Goal: Task Accomplishment & Management: Complete application form

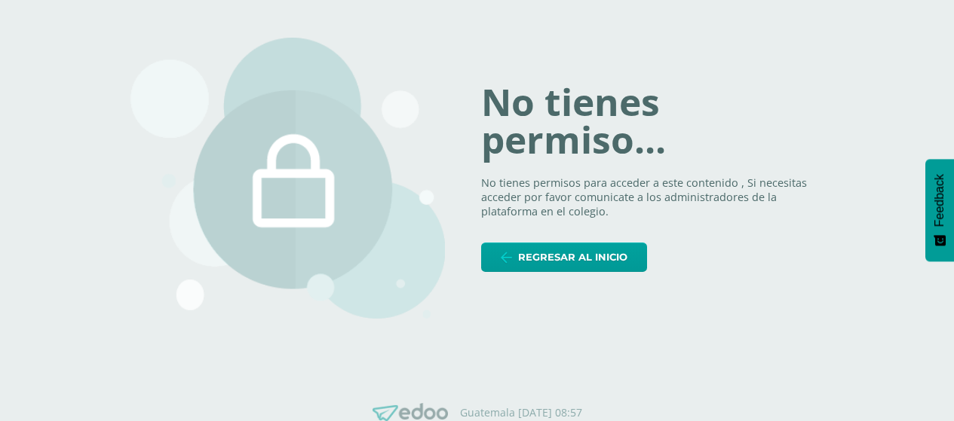
click at [563, 274] on div "No tienes permiso... No tienes permisos para acceder a este contenido , Si nece…" at bounding box center [477, 179] width 694 height 354
click at [563, 259] on span "Regresar al inicio" at bounding box center [572, 258] width 109 height 28
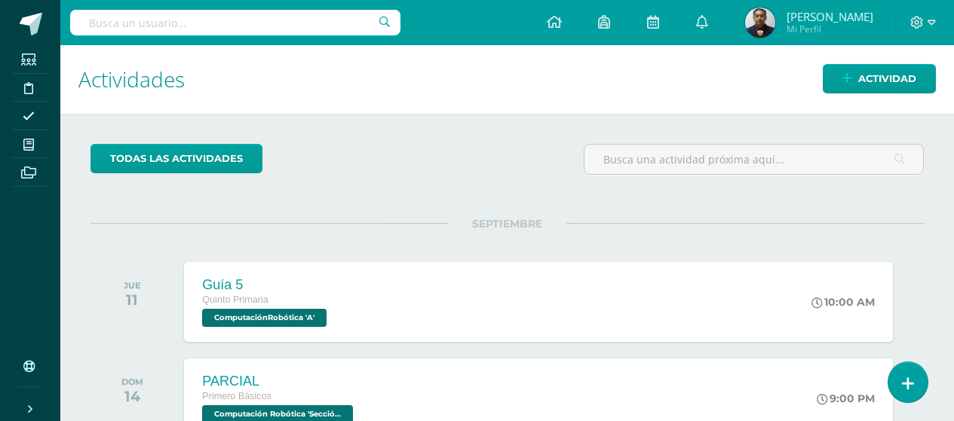
click at [209, 32] on input "text" at bounding box center [235, 23] width 330 height 26
type input "quinto"
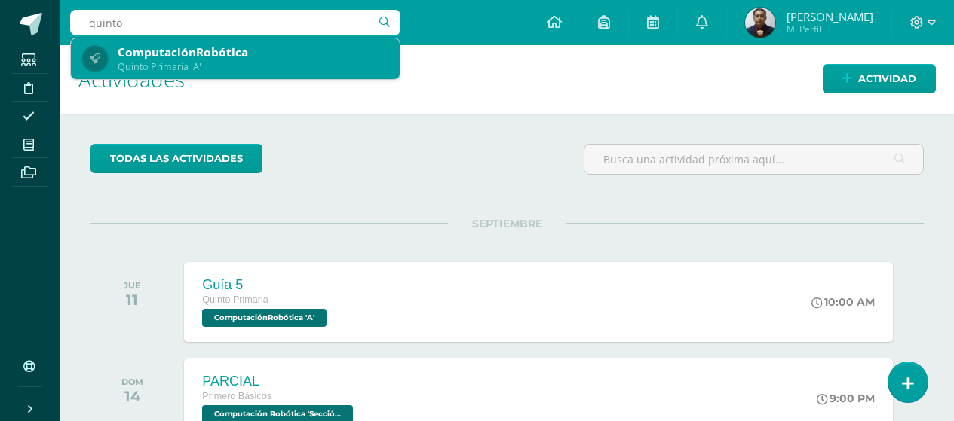
click at [241, 59] on div "ComputaciónRobótica" at bounding box center [253, 52] width 270 height 16
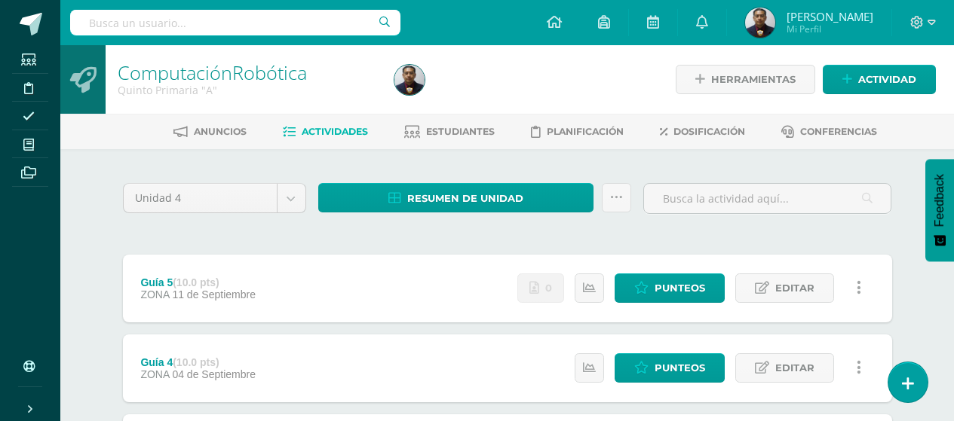
click at [283, 17] on input "text" at bounding box center [235, 23] width 330 height 26
type input "sexto"
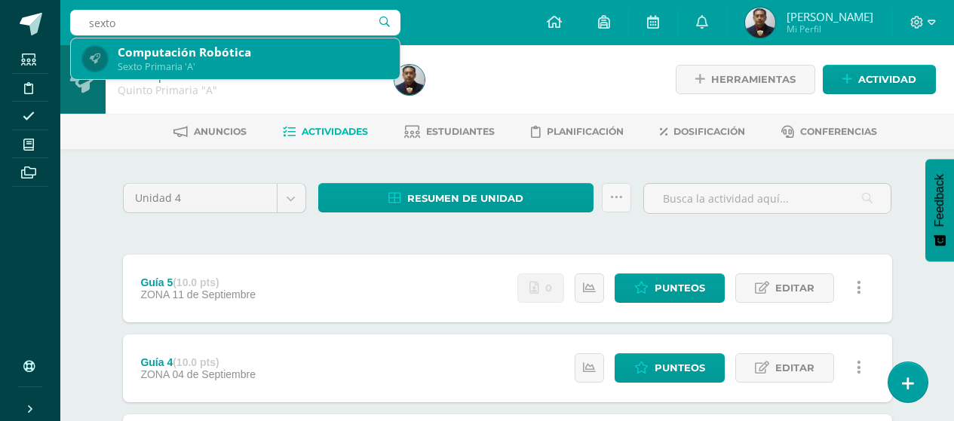
click at [191, 56] on div "Computación Robótica" at bounding box center [253, 52] width 270 height 16
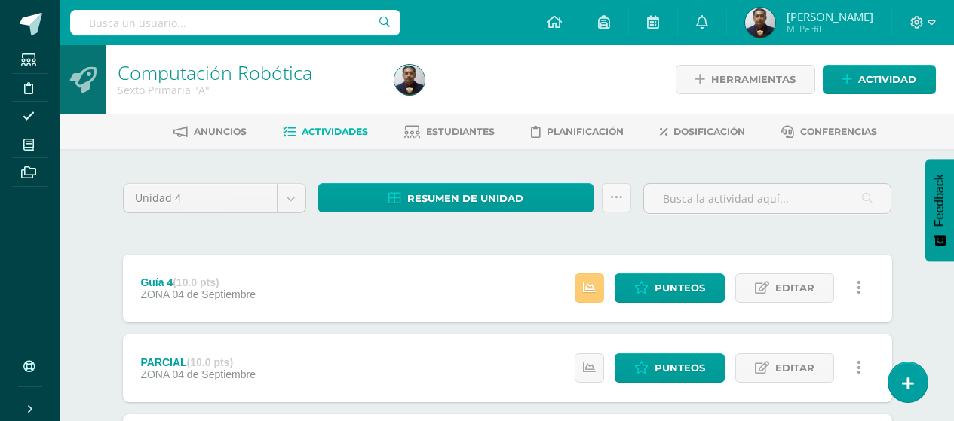
click at [878, 96] on div "Herramientas Detalle de asistencias Actividad" at bounding box center [803, 79] width 265 height 69
click at [878, 88] on span "Actividad" at bounding box center [887, 80] width 58 height 28
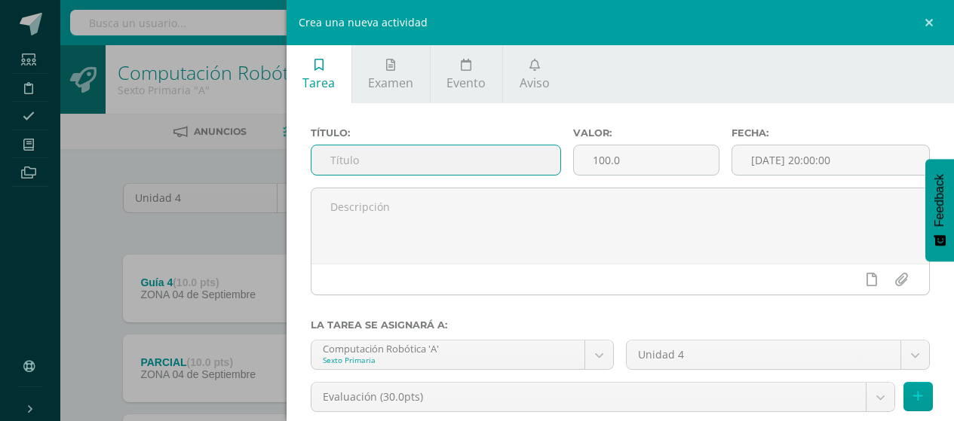
click at [483, 162] on input "text" at bounding box center [436, 160] width 250 height 29
type input "Guía 5"
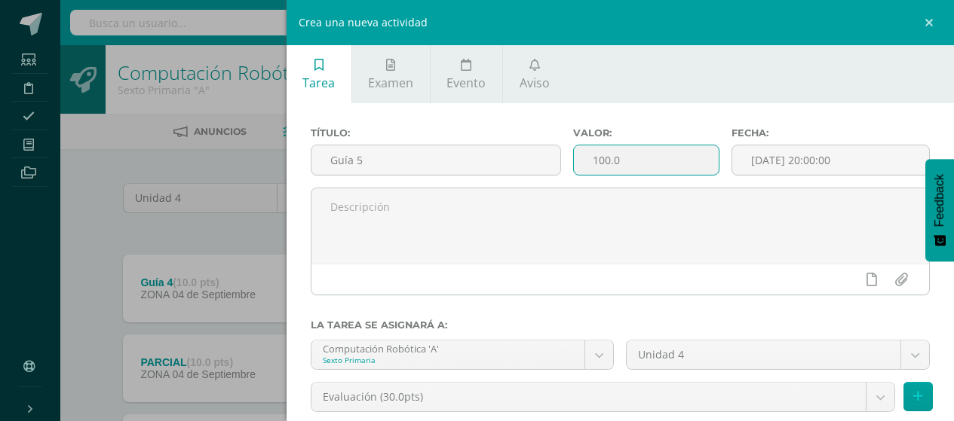
drag, startPoint x: 611, startPoint y: 165, endPoint x: 572, endPoint y: 169, distance: 40.1
click at [574, 169] on input "100.0" at bounding box center [646, 160] width 144 height 29
type input "10"
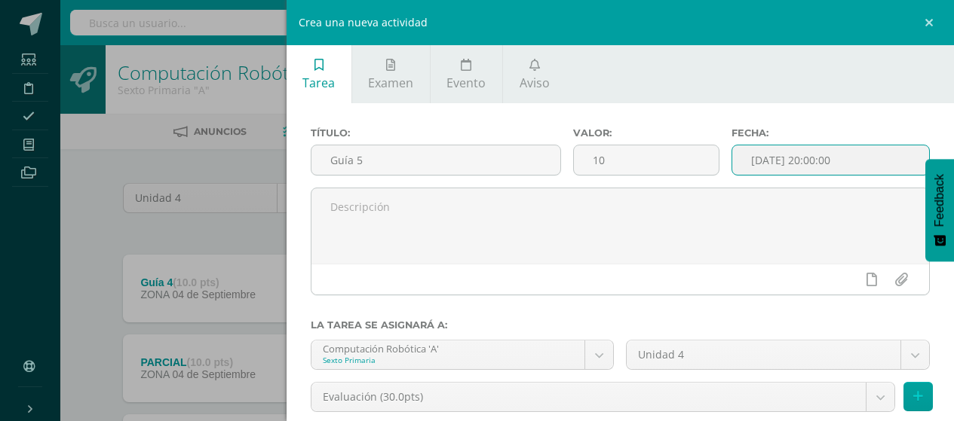
click at [873, 162] on input "[DATE] 20:00:00" at bounding box center [830, 160] width 197 height 29
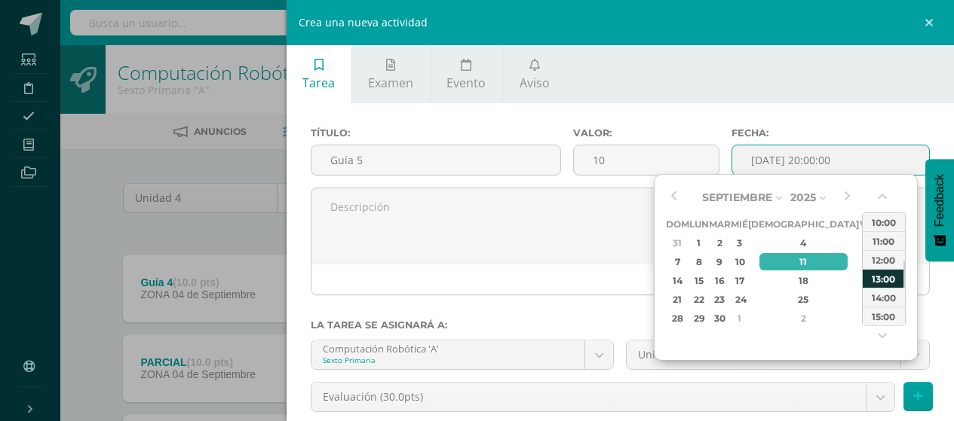
click at [889, 218] on div "10:00" at bounding box center [884, 222] width 42 height 19
type input "2025-09-11 10:00"
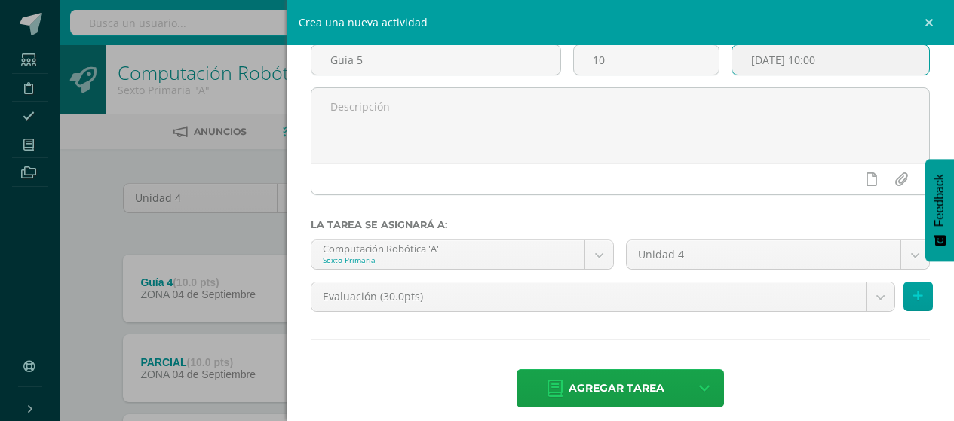
scroll to position [114, 0]
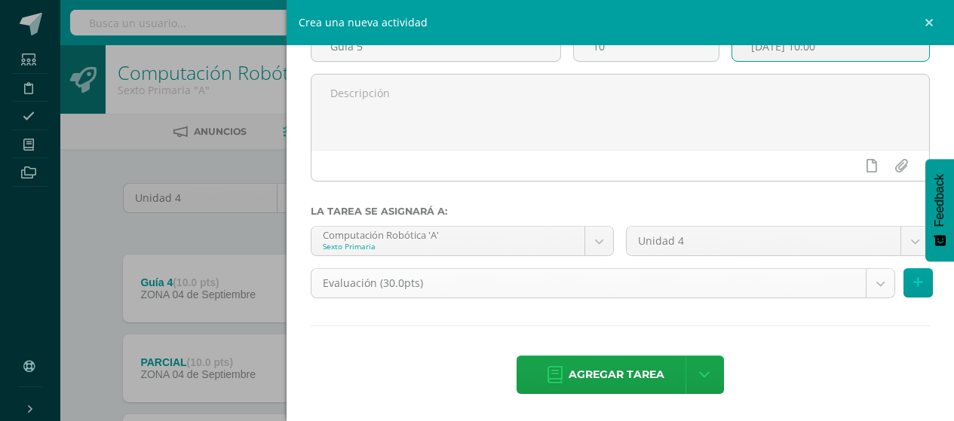
click at [749, 295] on body "Estudiantes Disciplina Asistencia Mis cursos Archivos Soporte Ayuda Reportar un…" at bounding box center [477, 371] width 954 height 743
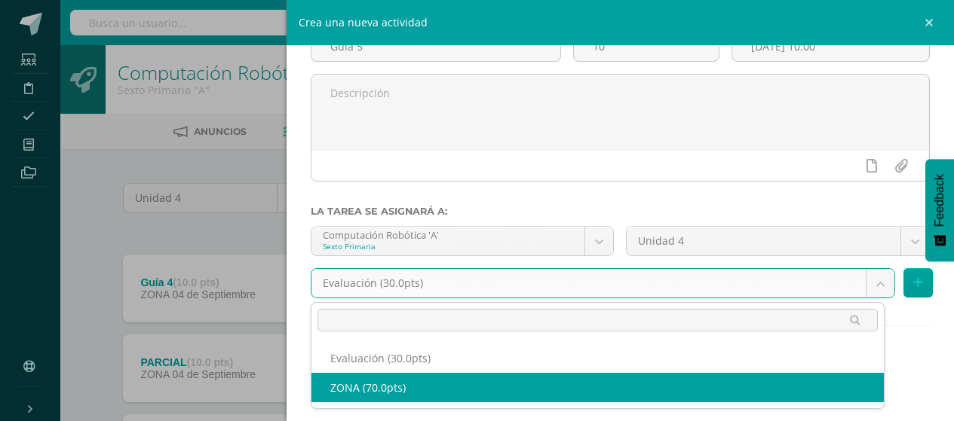
select select "122722"
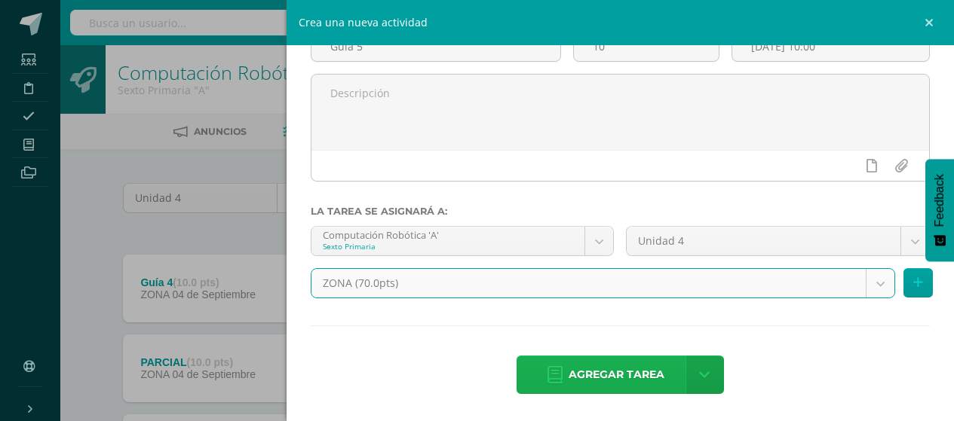
click at [571, 367] on span "Agregar tarea" at bounding box center [617, 375] width 96 height 37
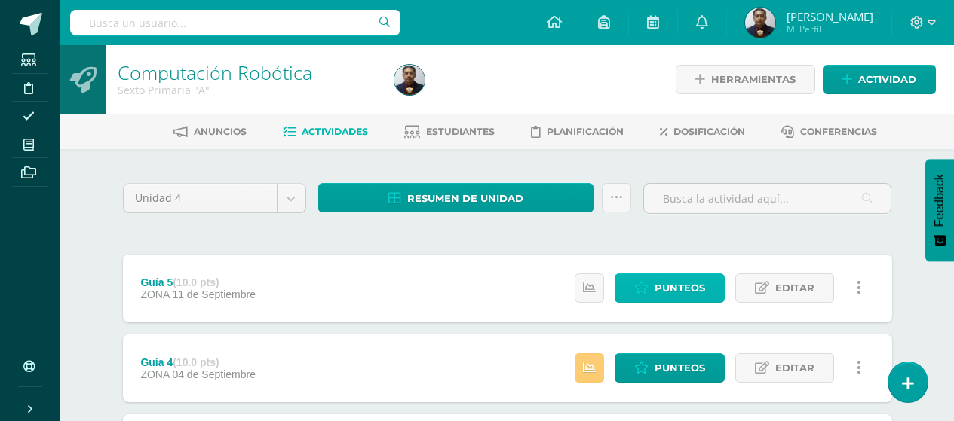
click at [722, 279] on link "Punteos" at bounding box center [669, 288] width 110 height 29
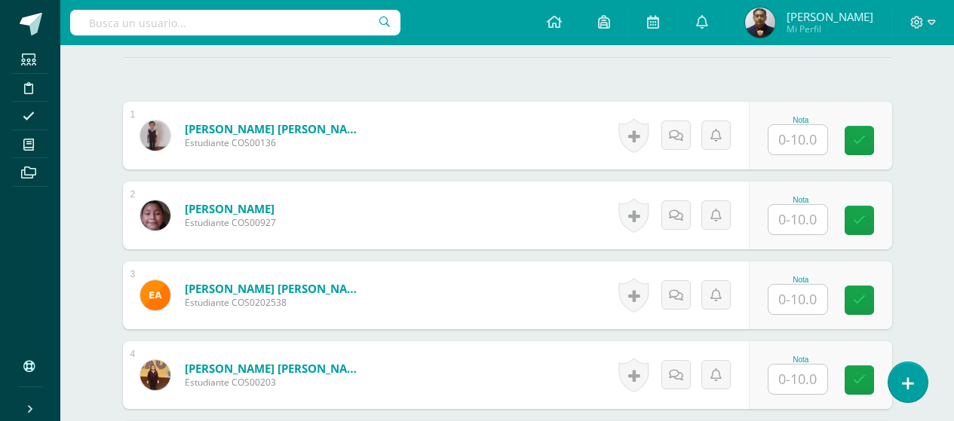
scroll to position [449, 0]
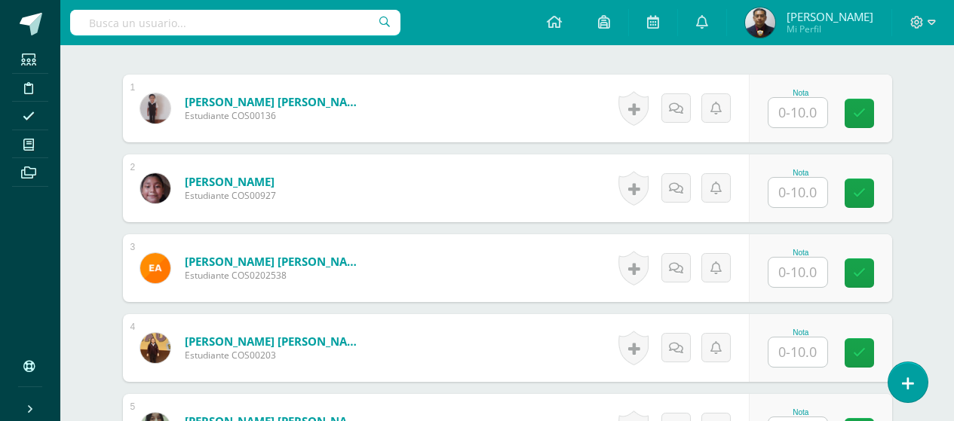
click at [805, 110] on input "text" at bounding box center [797, 112] width 59 height 29
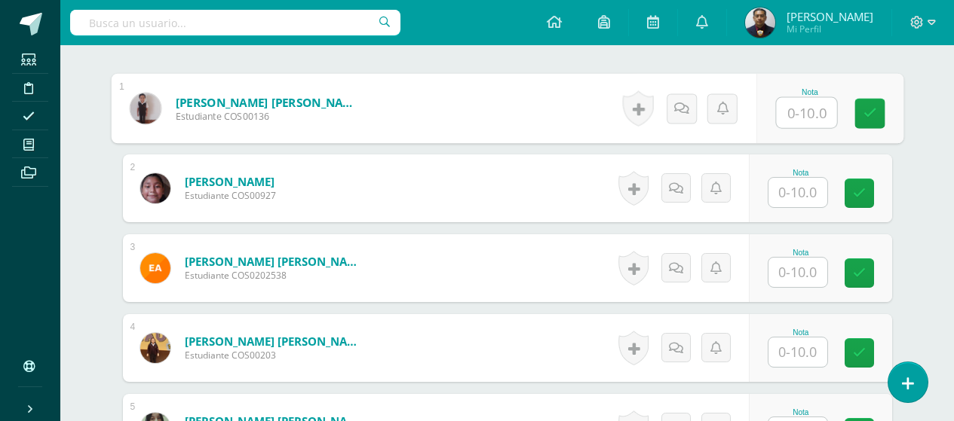
scroll to position [450, 0]
drag, startPoint x: 805, startPoint y: 110, endPoint x: 593, endPoint y: 139, distance: 214.6
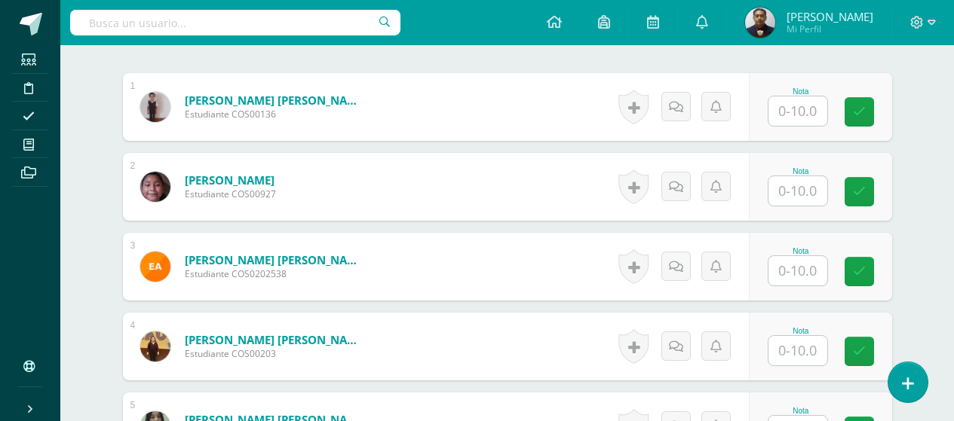
drag, startPoint x: 593, startPoint y: 139, endPoint x: 493, endPoint y: 55, distance: 130.5
click at [817, 112] on input "text" at bounding box center [797, 111] width 59 height 29
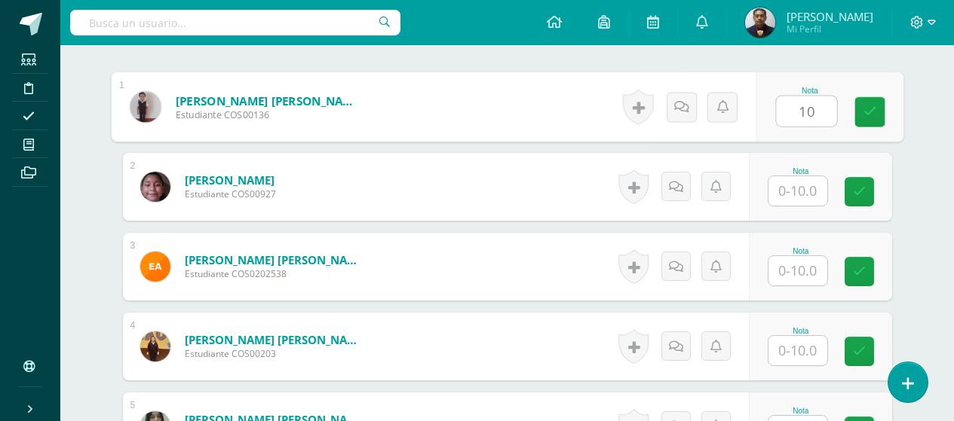
type input "10"
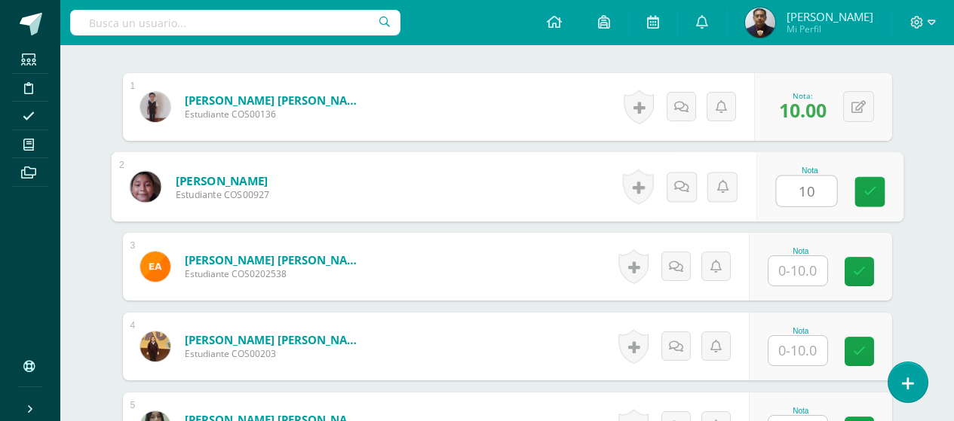
type input "10"
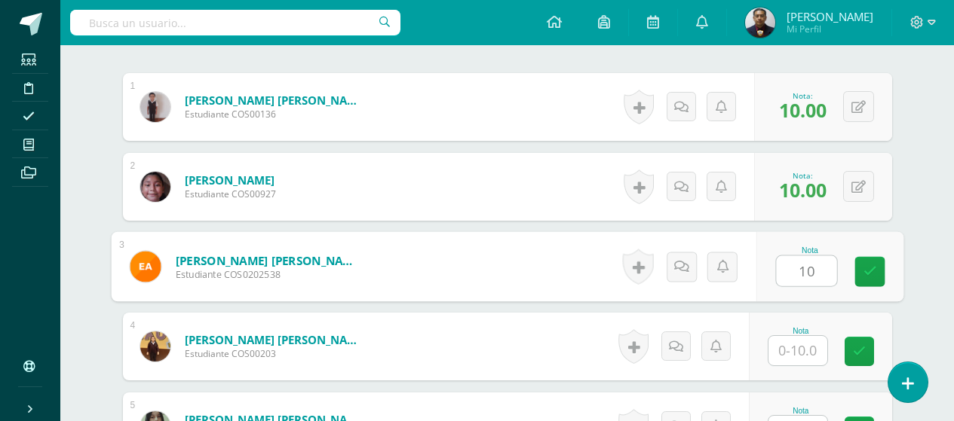
type input "10"
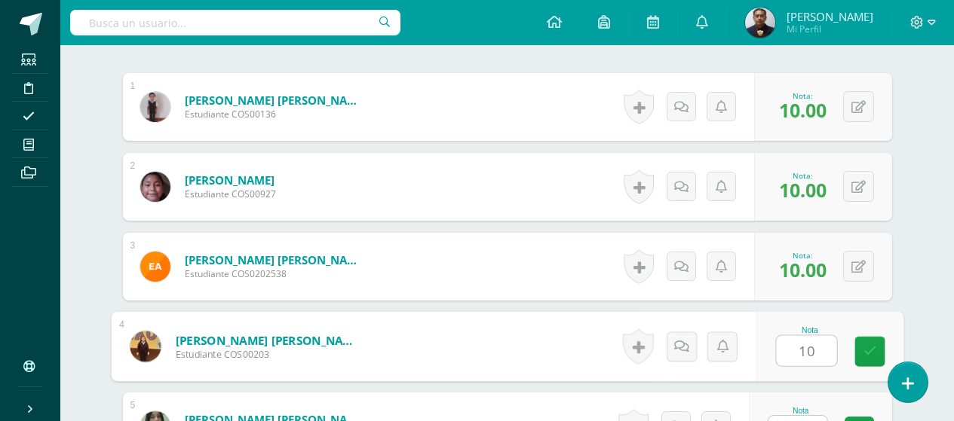
type input "10"
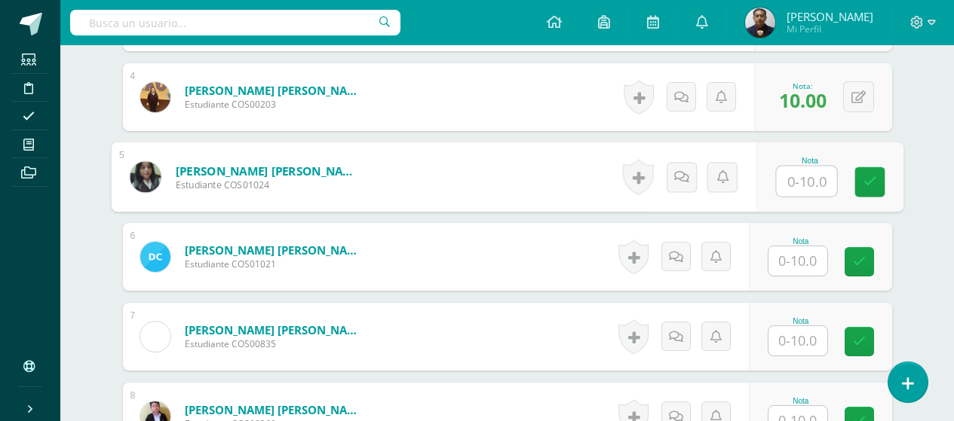
scroll to position [701, 0]
click at [812, 182] on input "text" at bounding box center [806, 181] width 60 height 30
type input "10"
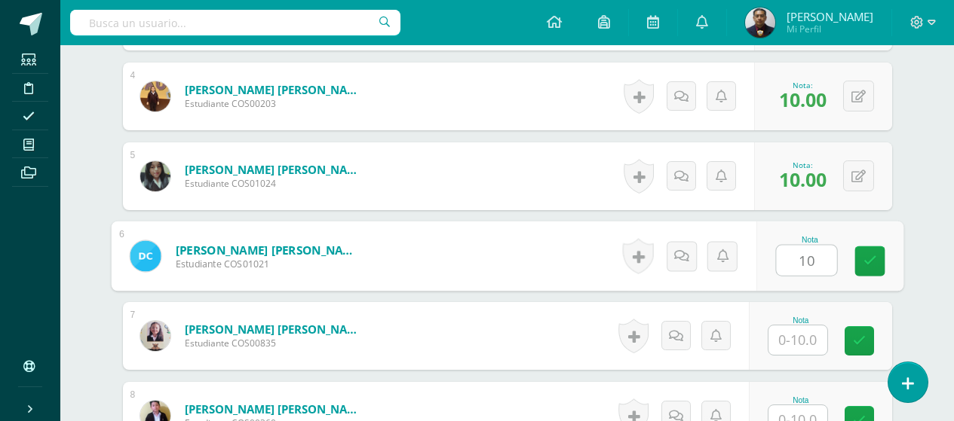
type input "10"
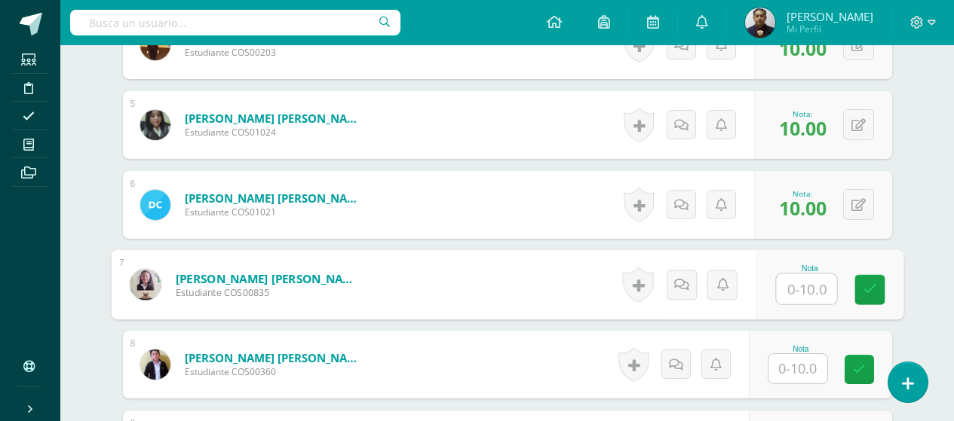
scroll to position [777, 0]
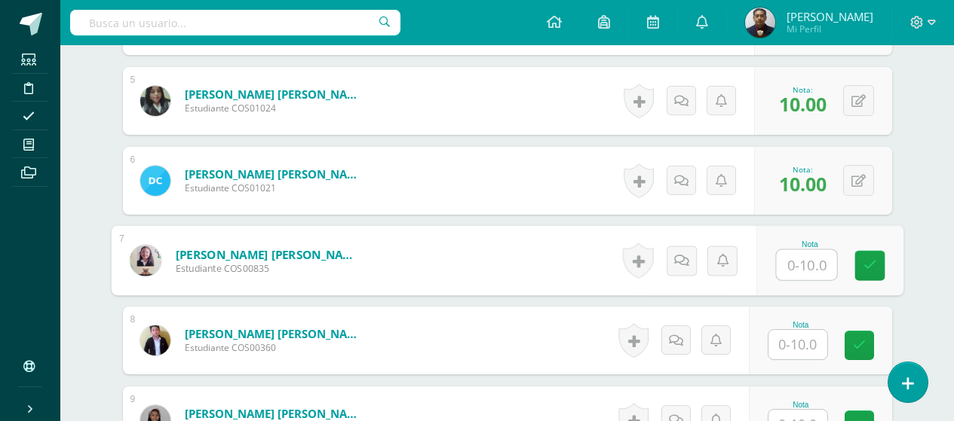
click at [802, 271] on input "text" at bounding box center [806, 265] width 60 height 30
type input "1"
type input "8"
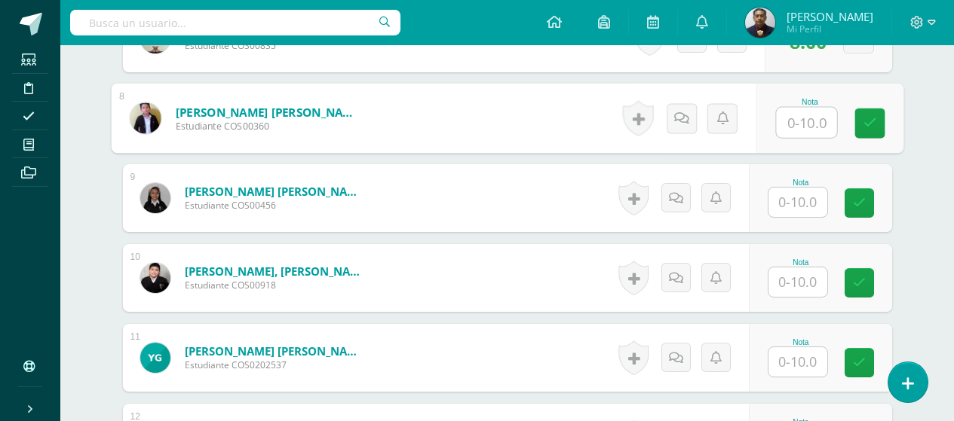
scroll to position [1003, 0]
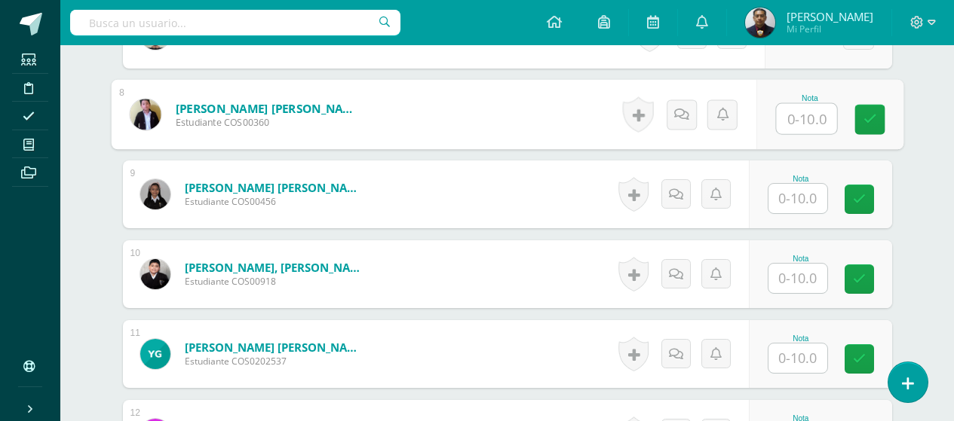
click at [789, 195] on input "text" at bounding box center [797, 198] width 59 height 29
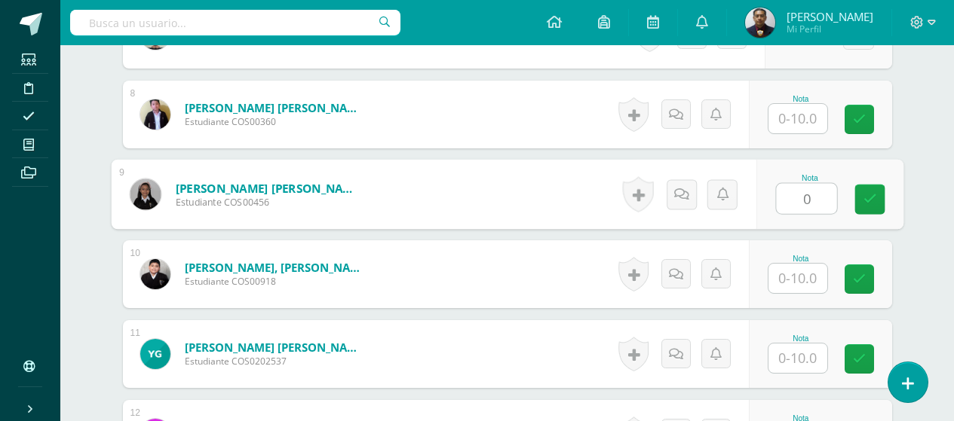
type input "0"
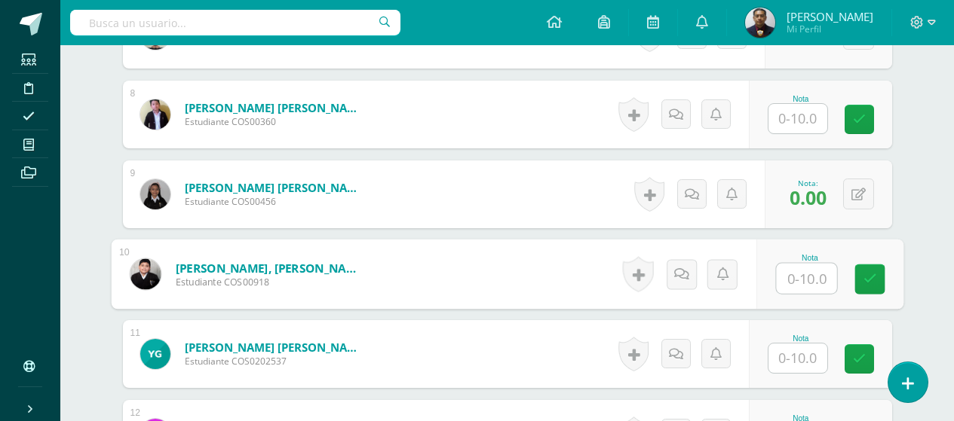
click at [807, 120] on input "text" at bounding box center [797, 118] width 59 height 29
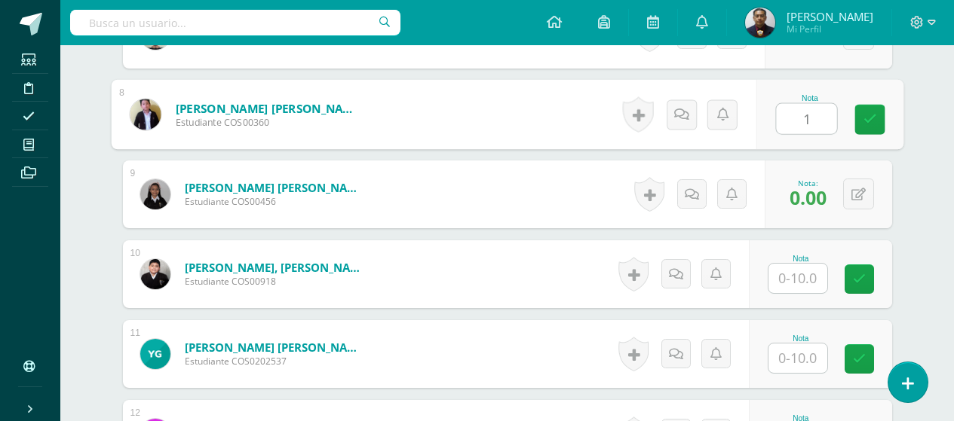
type input "10"
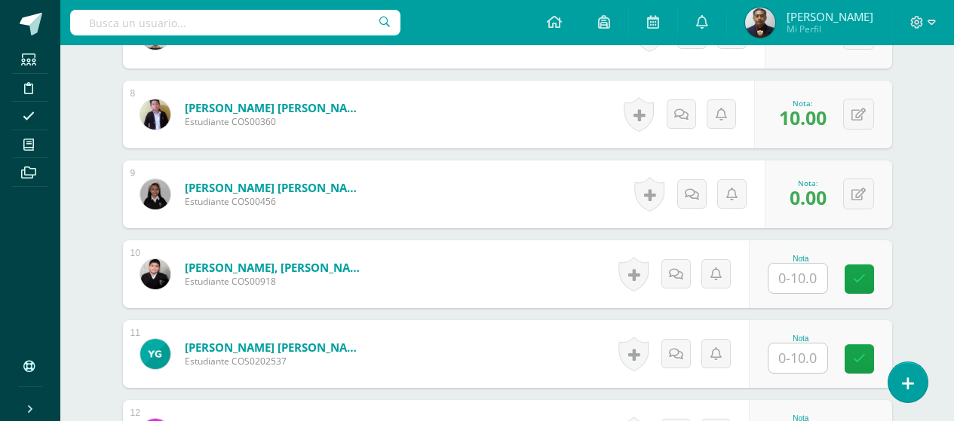
click at [817, 279] on input "text" at bounding box center [797, 278] width 59 height 29
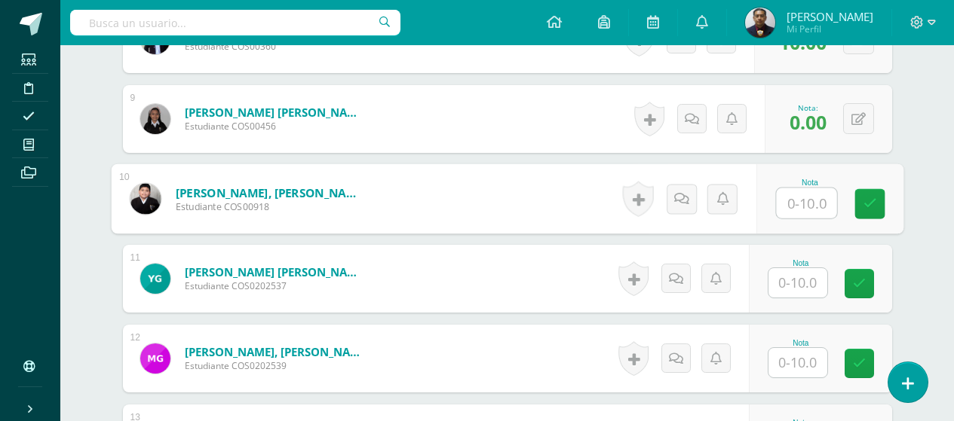
scroll to position [1154, 0]
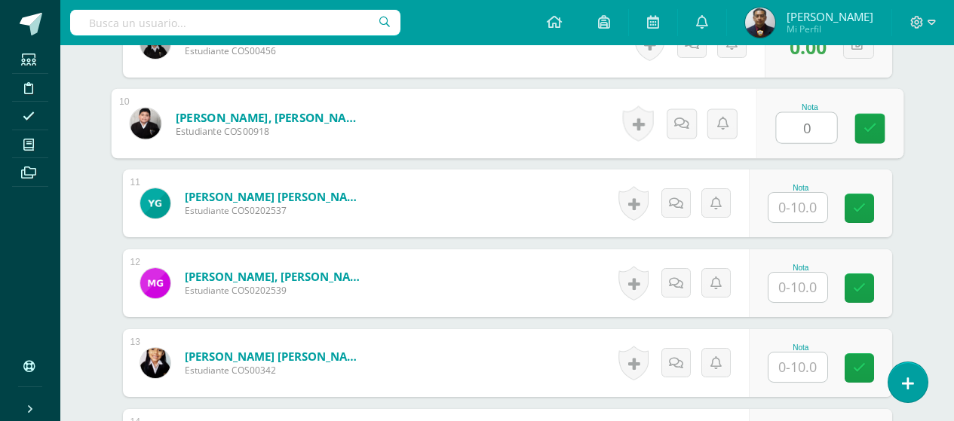
type input "0"
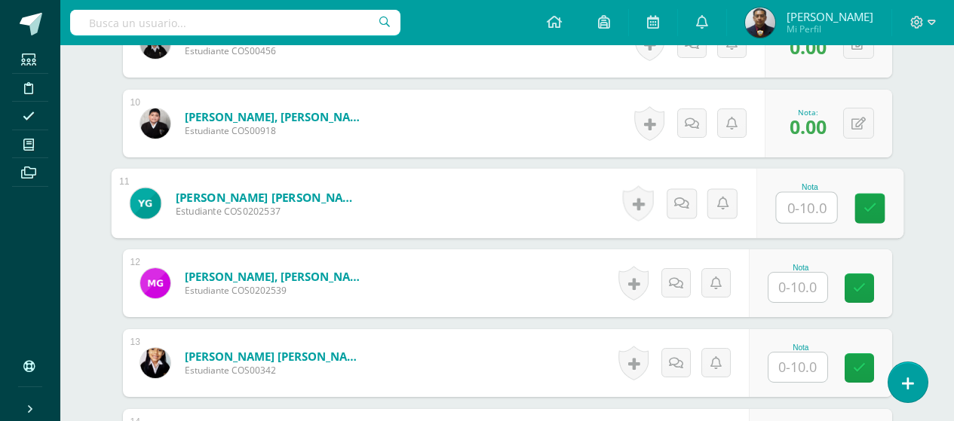
click at [815, 203] on input "text" at bounding box center [806, 208] width 60 height 30
type input "10"
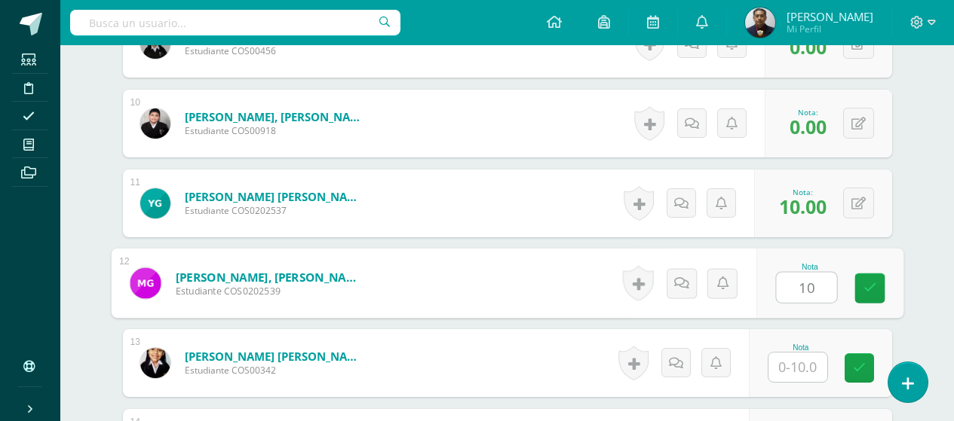
type input "10"
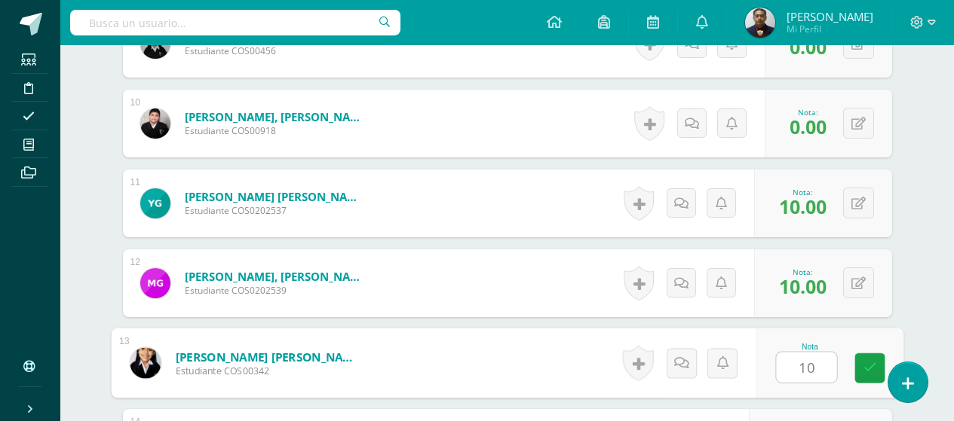
type input "10"
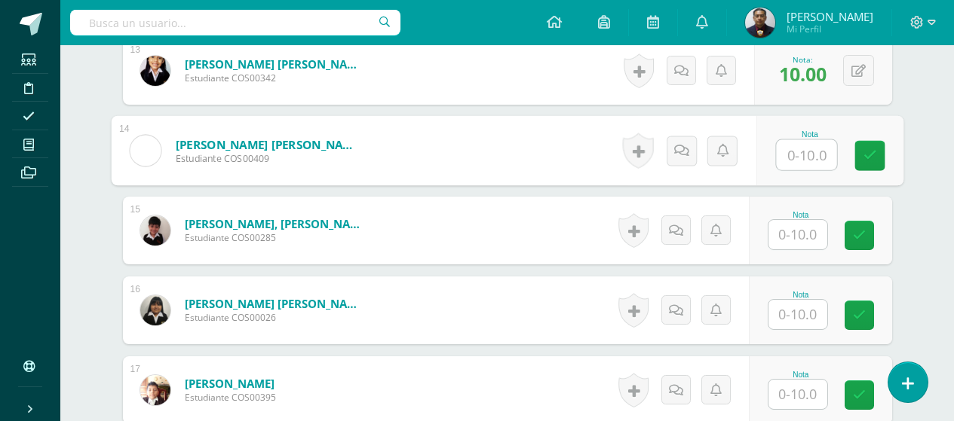
scroll to position [1541, 0]
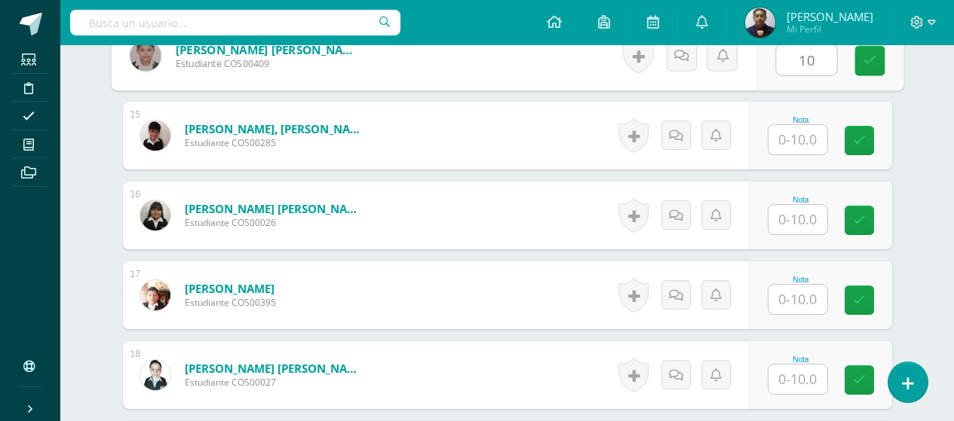
type input "10"
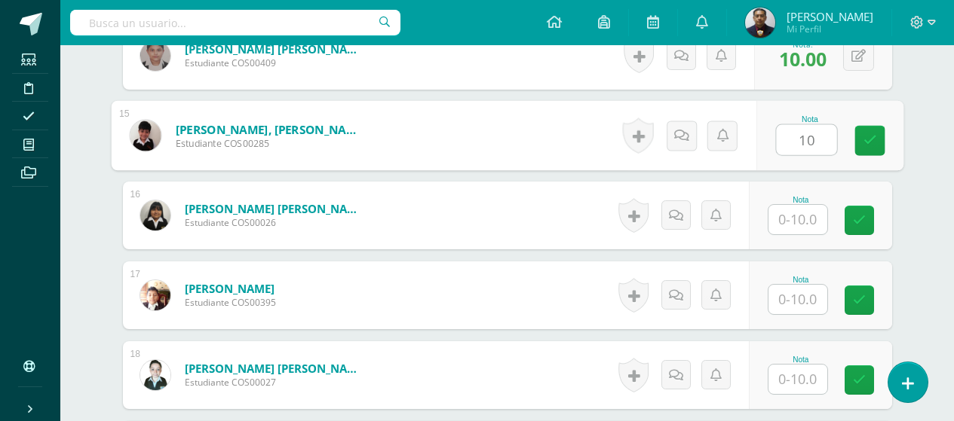
type input "10"
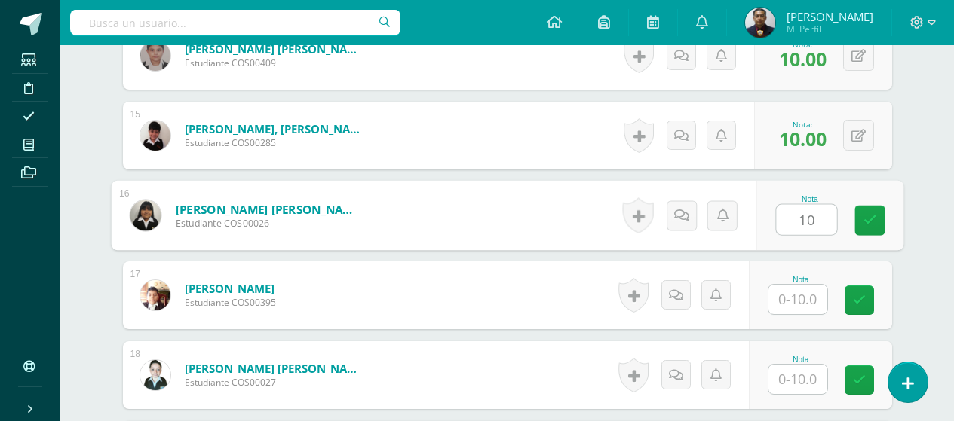
type input "10"
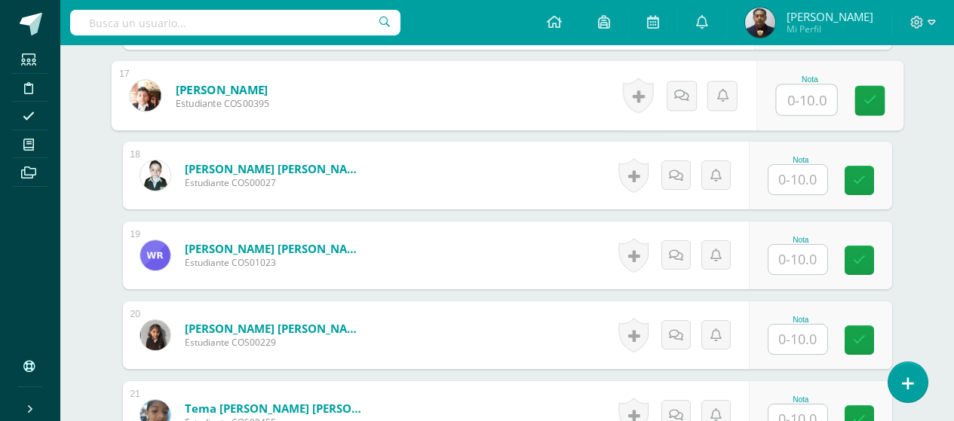
scroll to position [1767, 0]
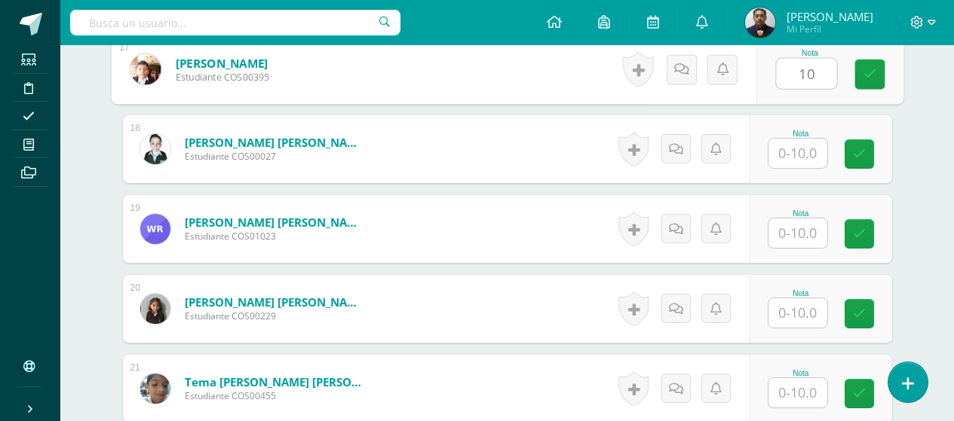
type input "10"
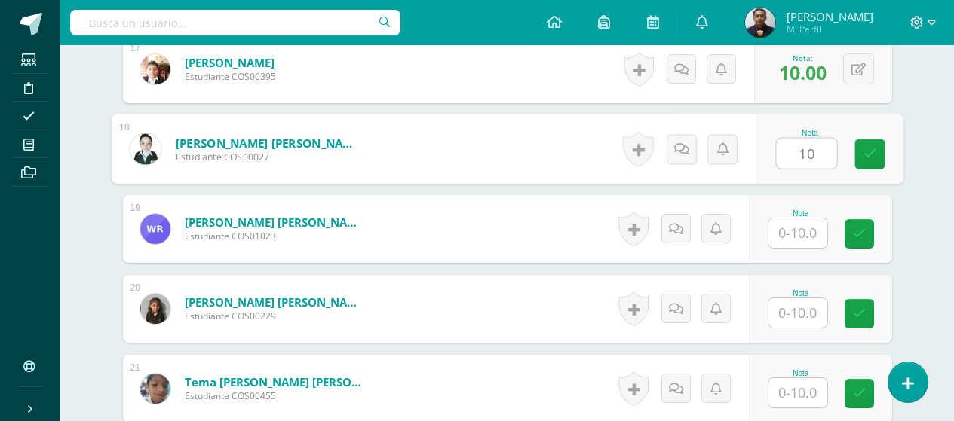
type input "10"
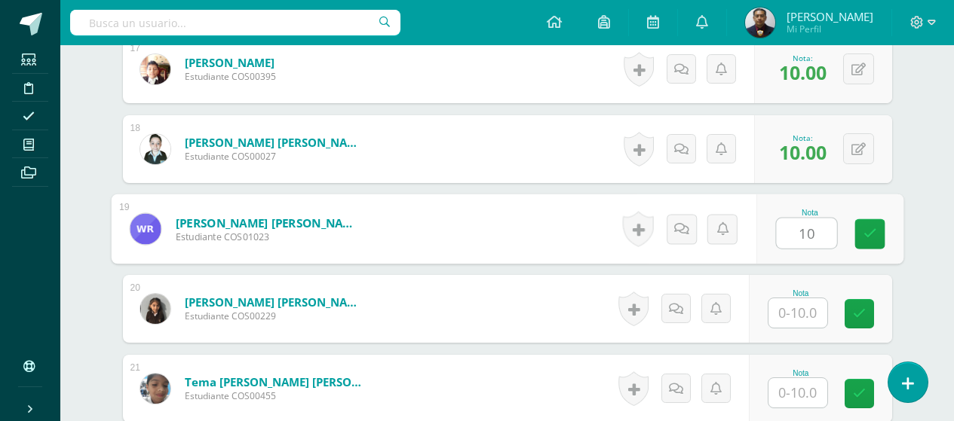
type input "10"
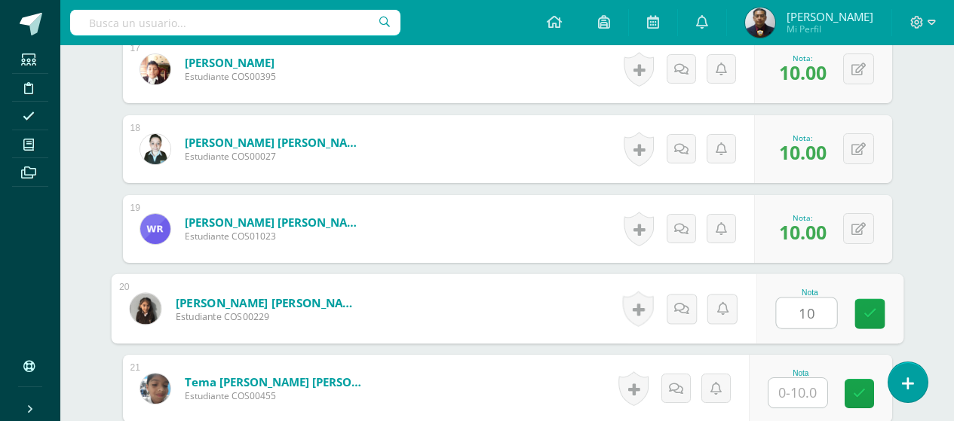
type input "10"
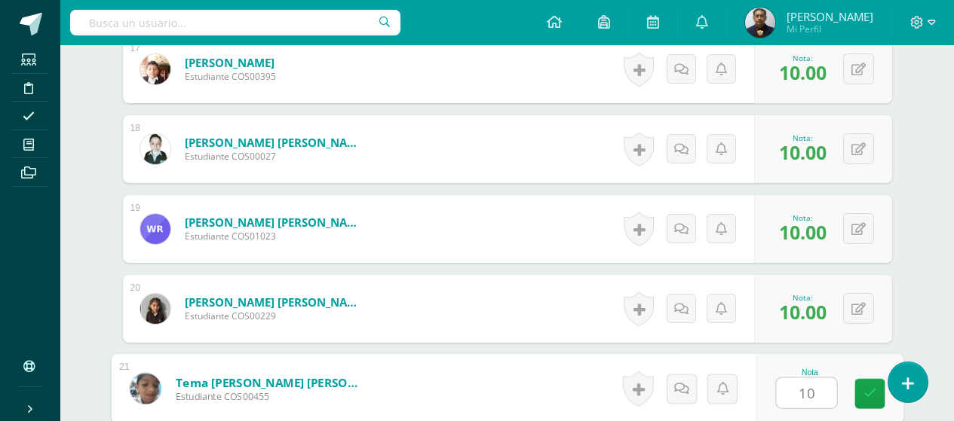
type input "10"
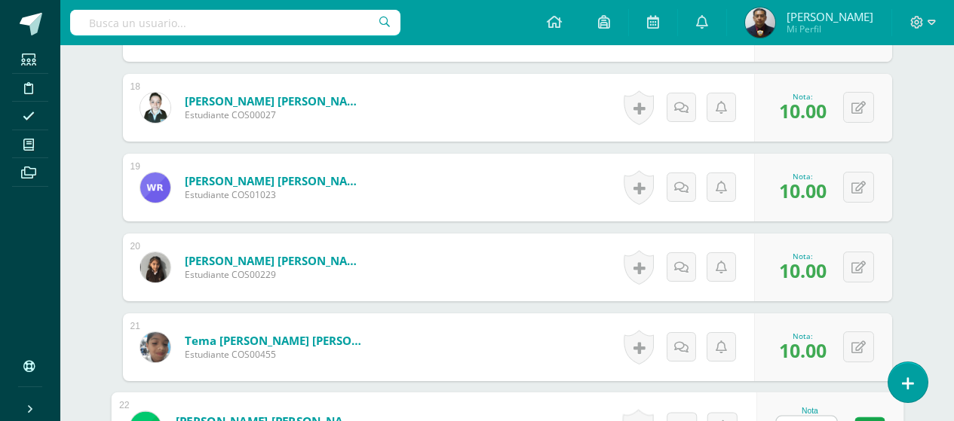
scroll to position [1728, 0]
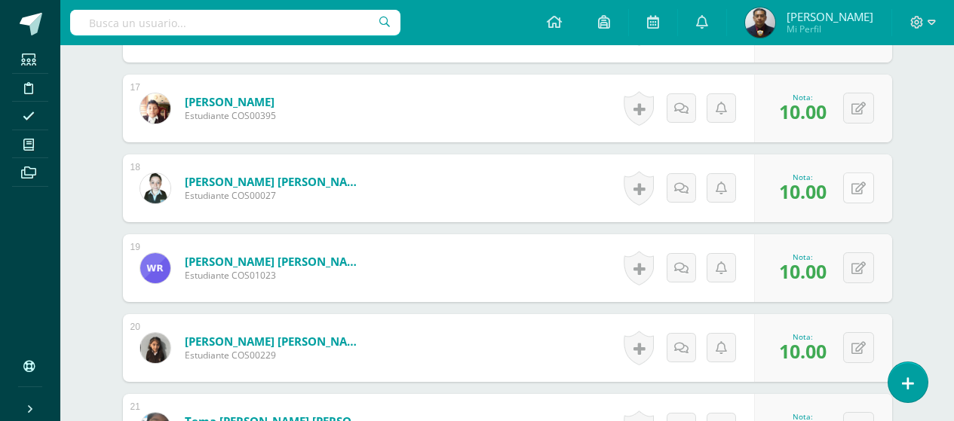
click at [858, 186] on button at bounding box center [858, 188] width 31 height 31
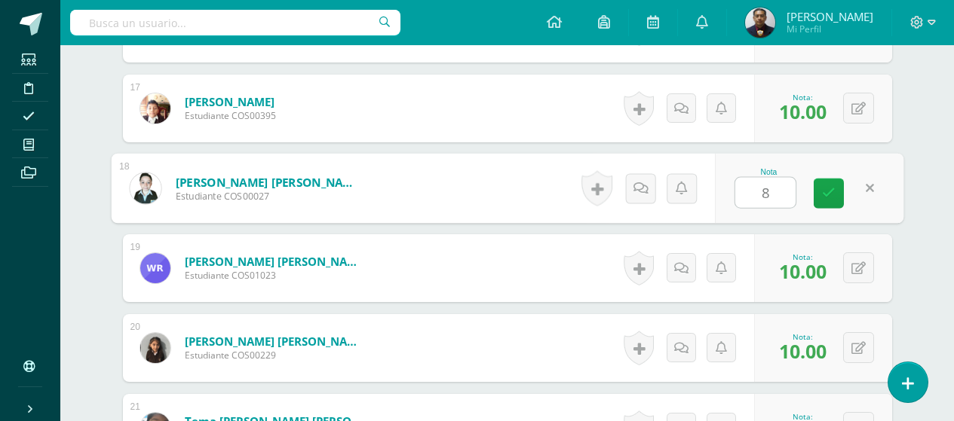
type input "83"
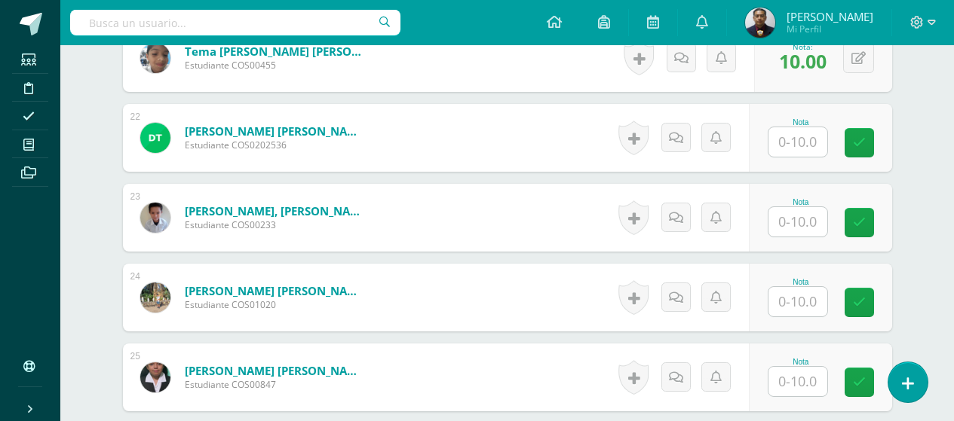
scroll to position [2105, 0]
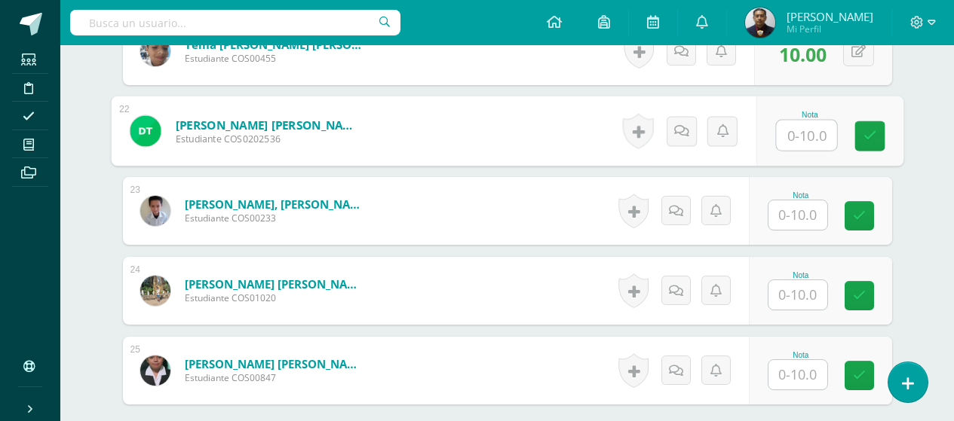
click at [784, 136] on input "text" at bounding box center [806, 136] width 60 height 30
type input "10"
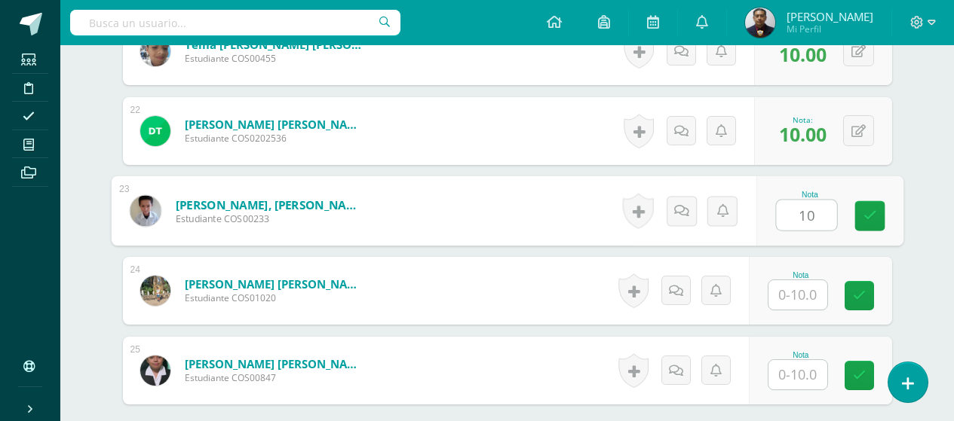
type input "10"
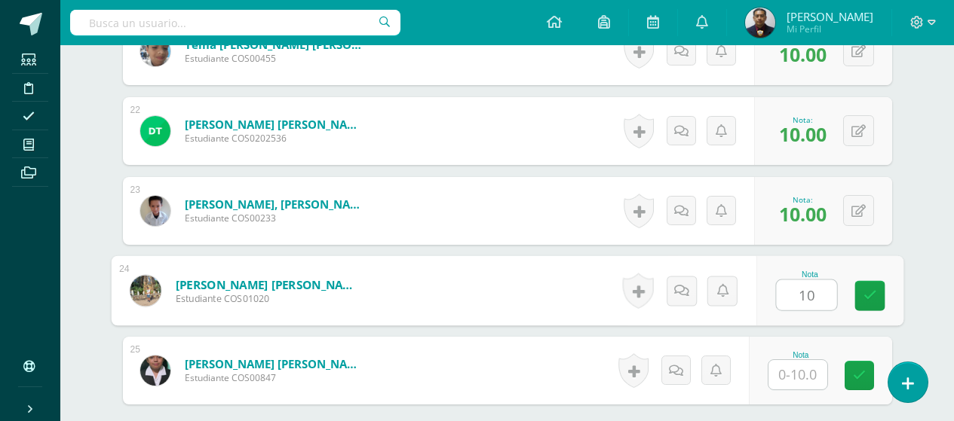
type input "10"
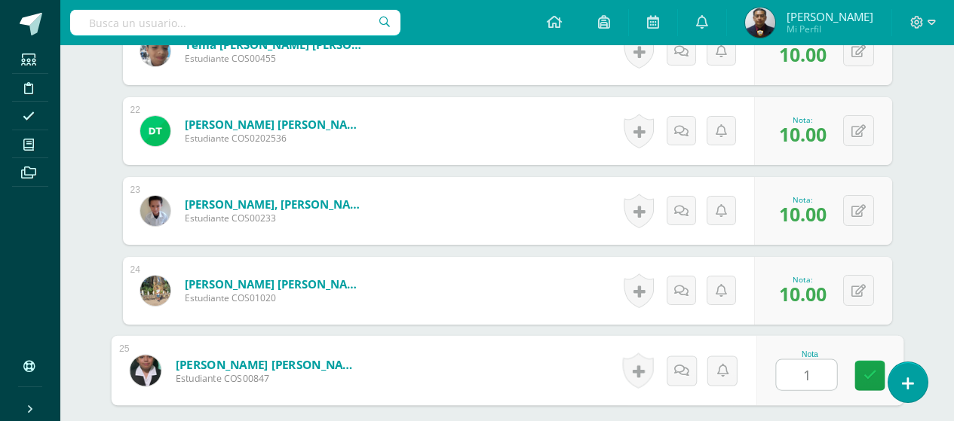
type input "10"
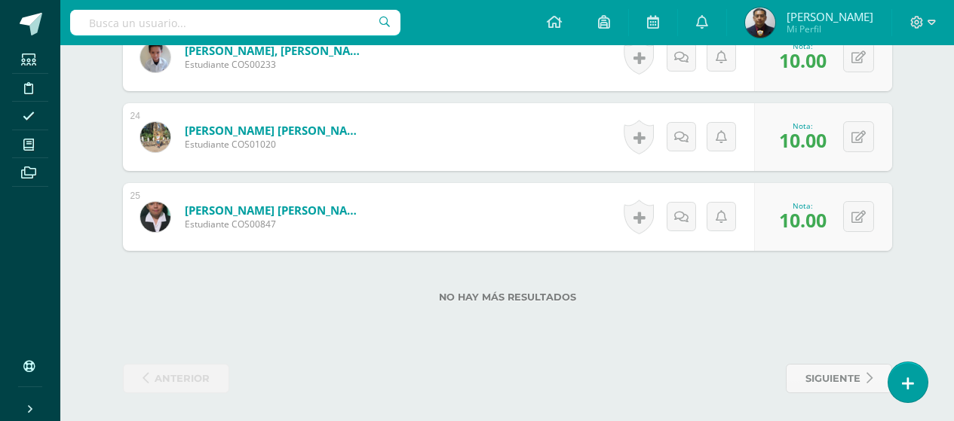
scroll to position [2261, 0]
